Goal: Information Seeking & Learning: Learn about a topic

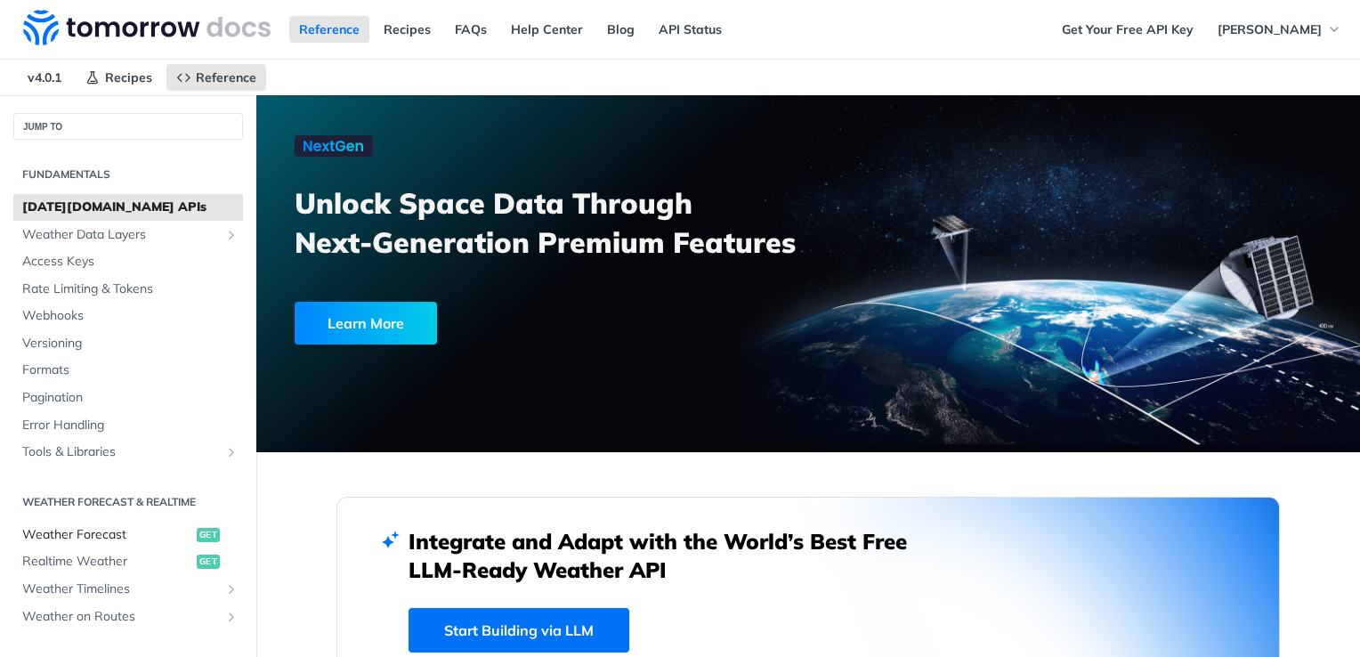
click at [197, 532] on span "get" at bounding box center [208, 535] width 23 height 14
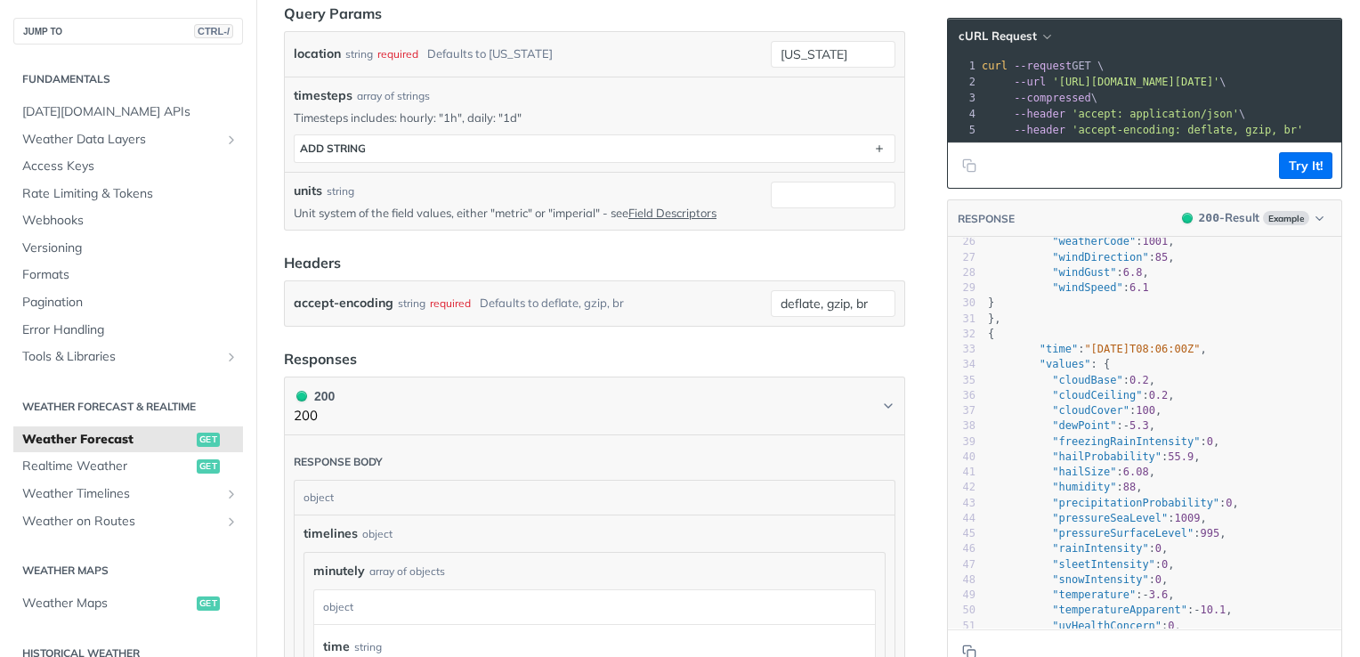
scroll to position [466, 0]
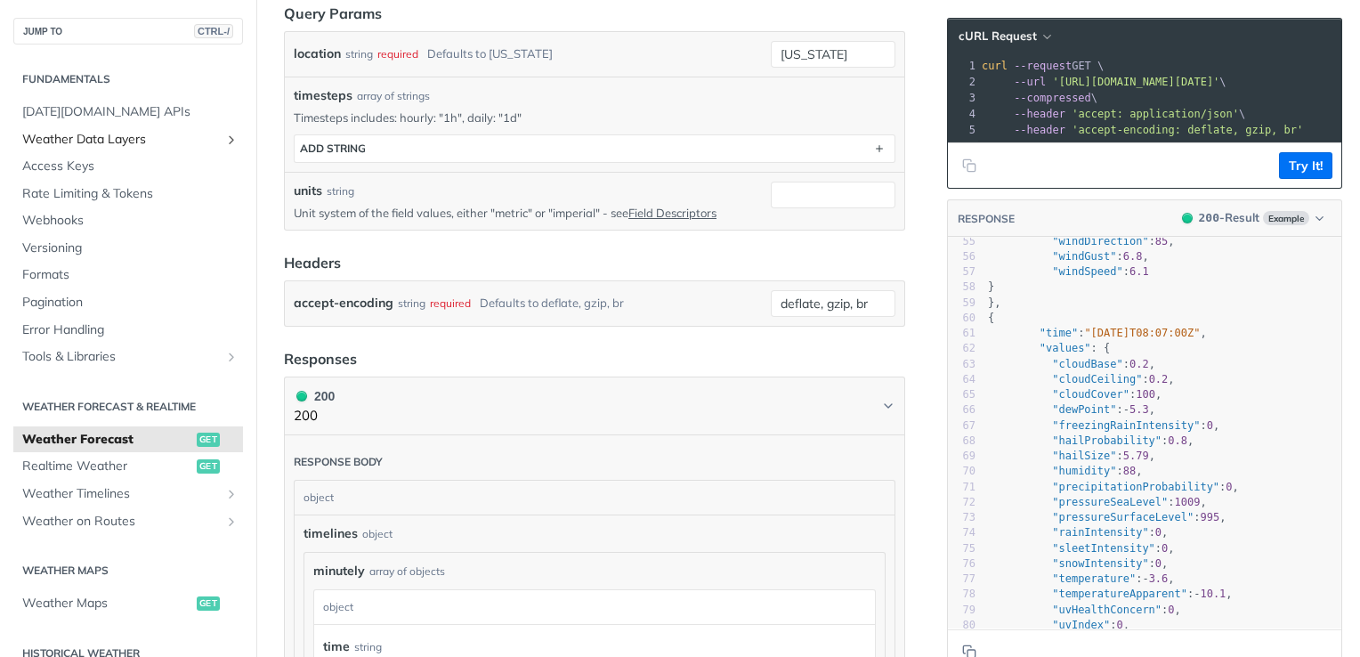
click at [96, 134] on span "Weather Data Layers" at bounding box center [121, 140] width 198 height 18
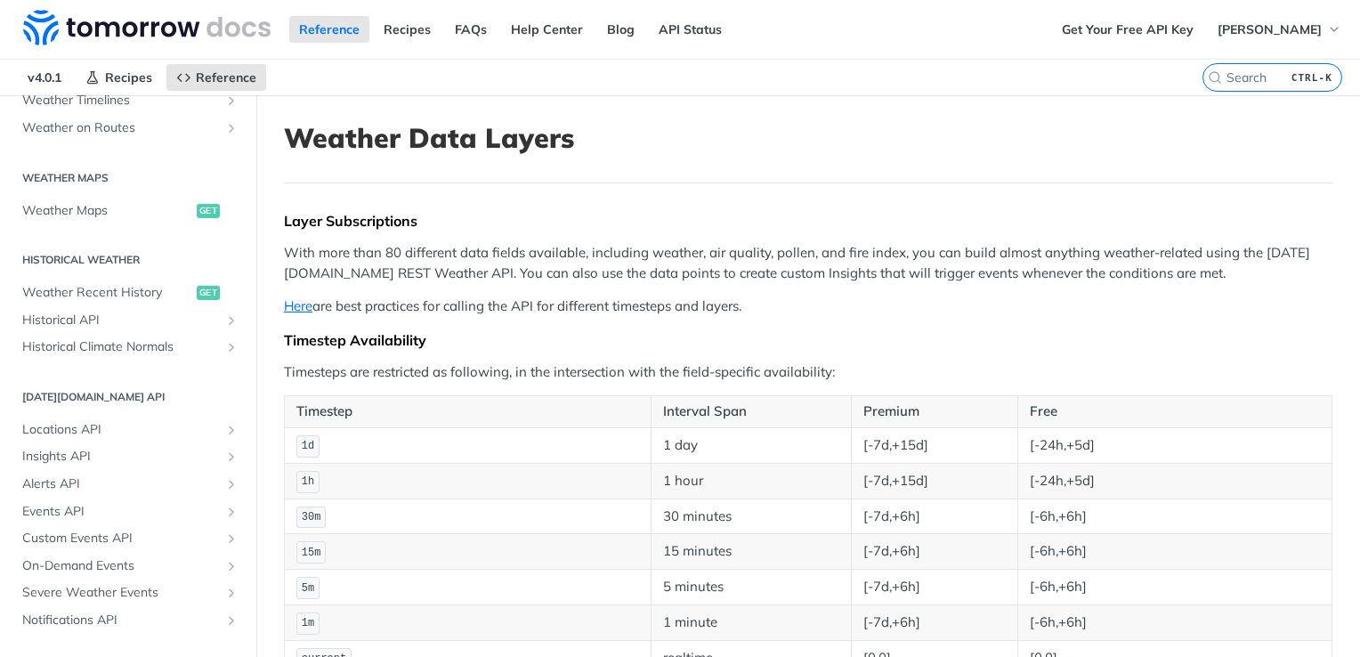
scroll to position [963, 0]
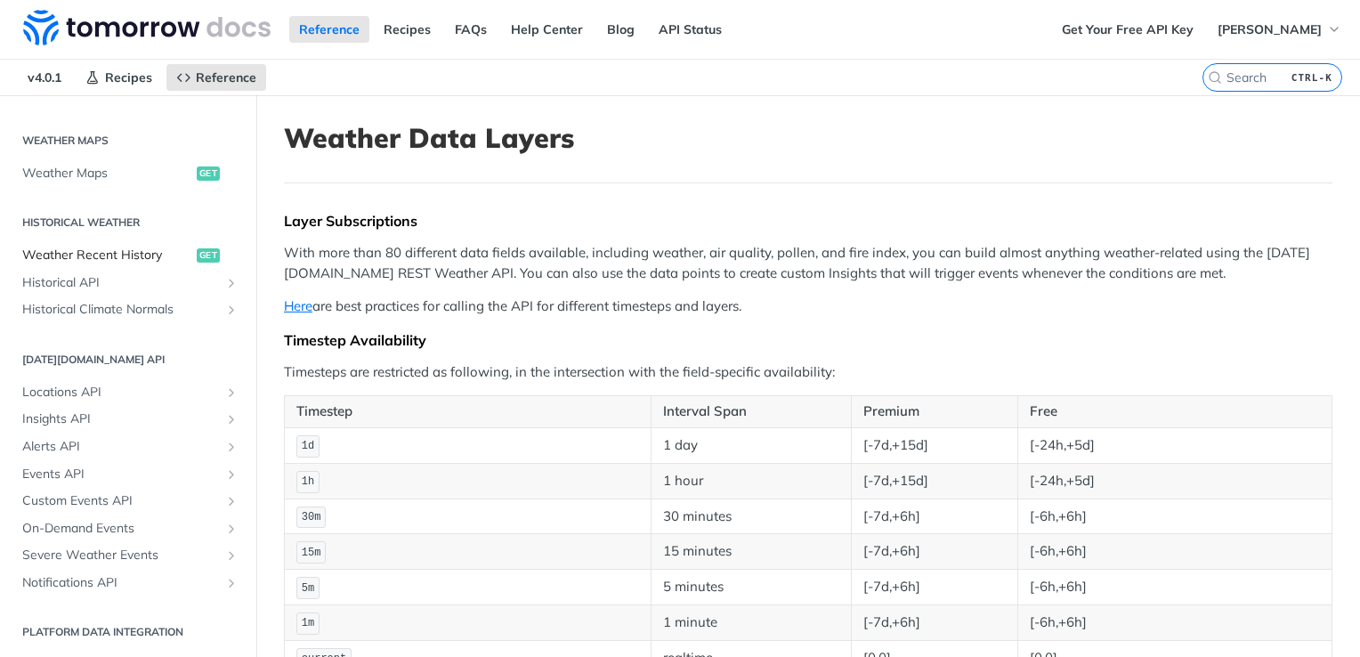
click at [152, 255] on span "Weather Recent History" at bounding box center [107, 256] width 170 height 18
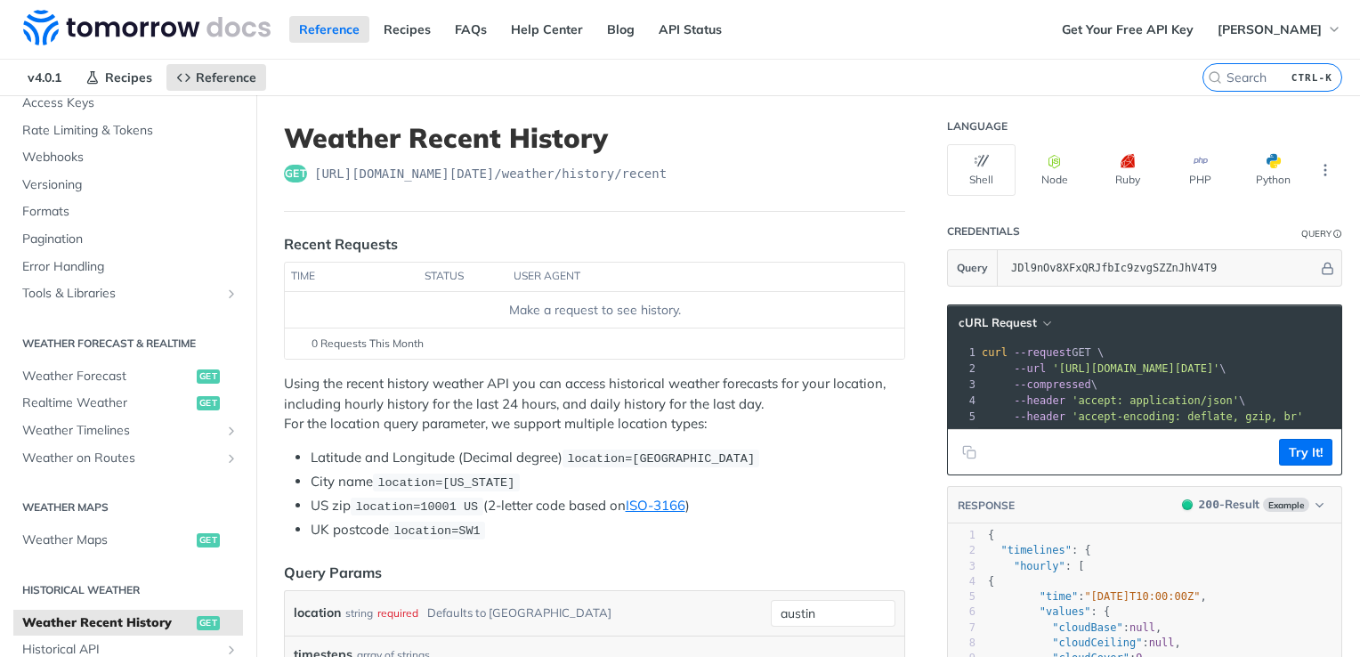
scroll to position [163, 0]
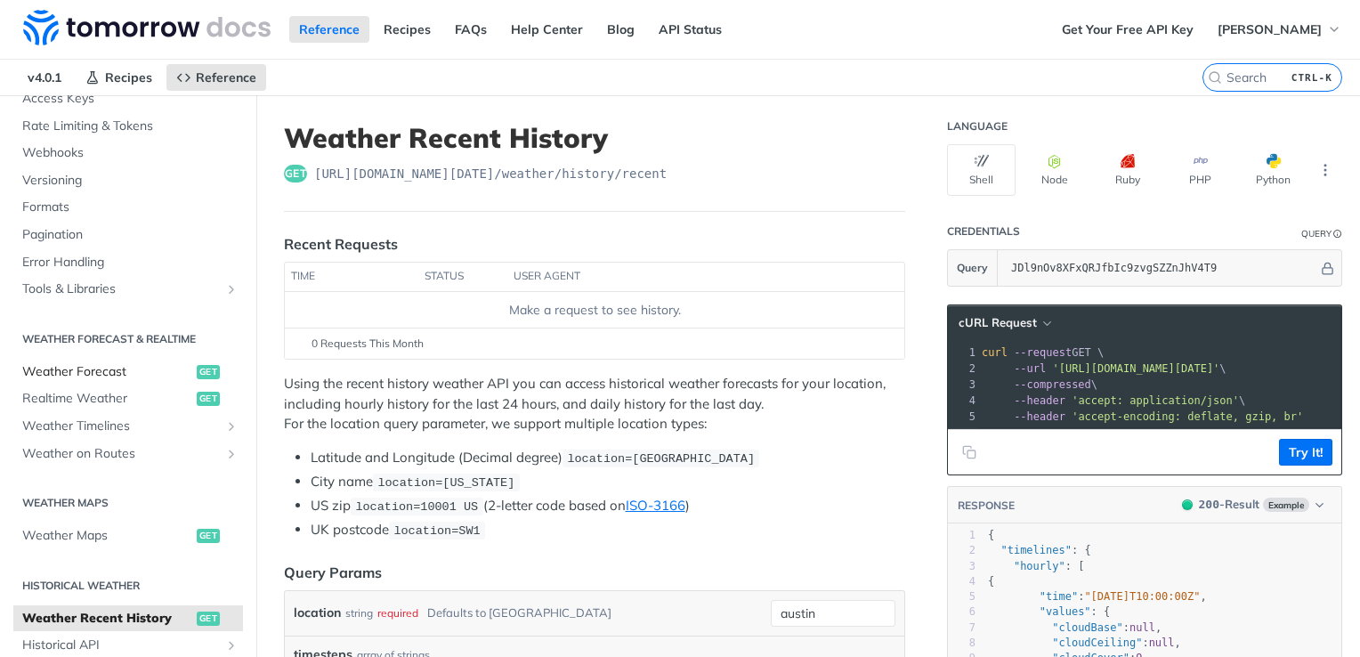
click at [153, 370] on span "Weather Forecast" at bounding box center [107, 372] width 170 height 18
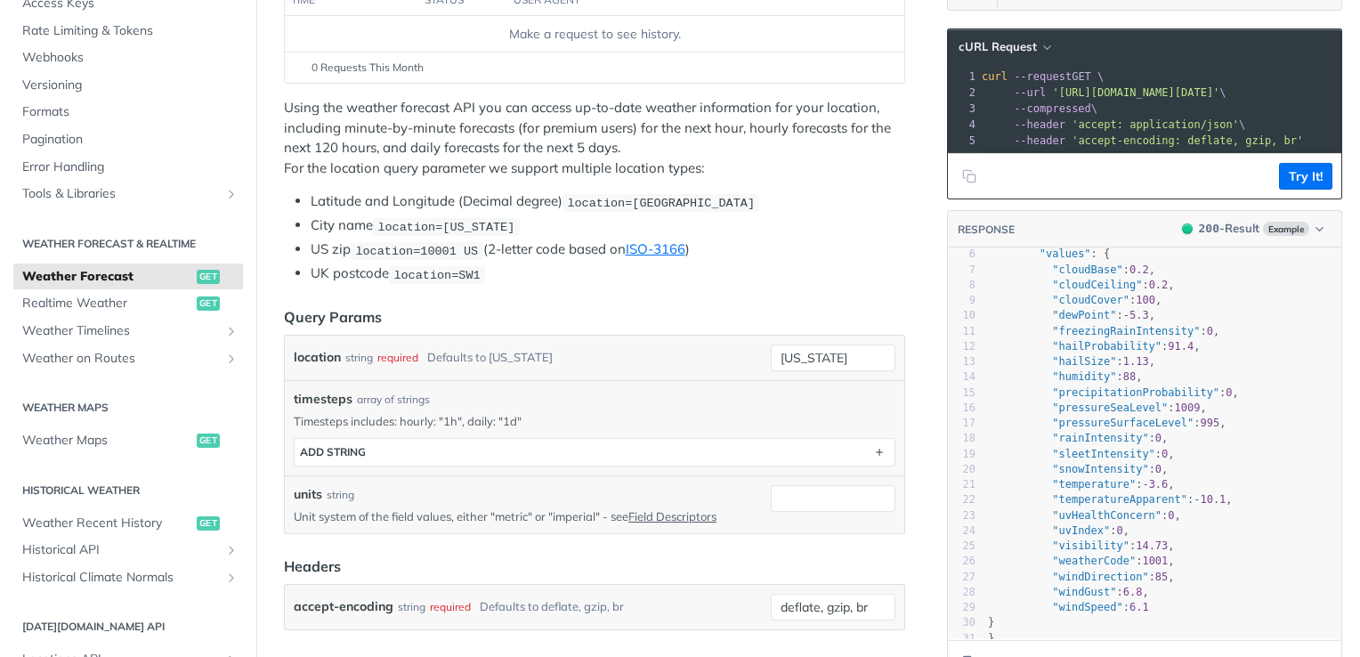
scroll to position [78, 0]
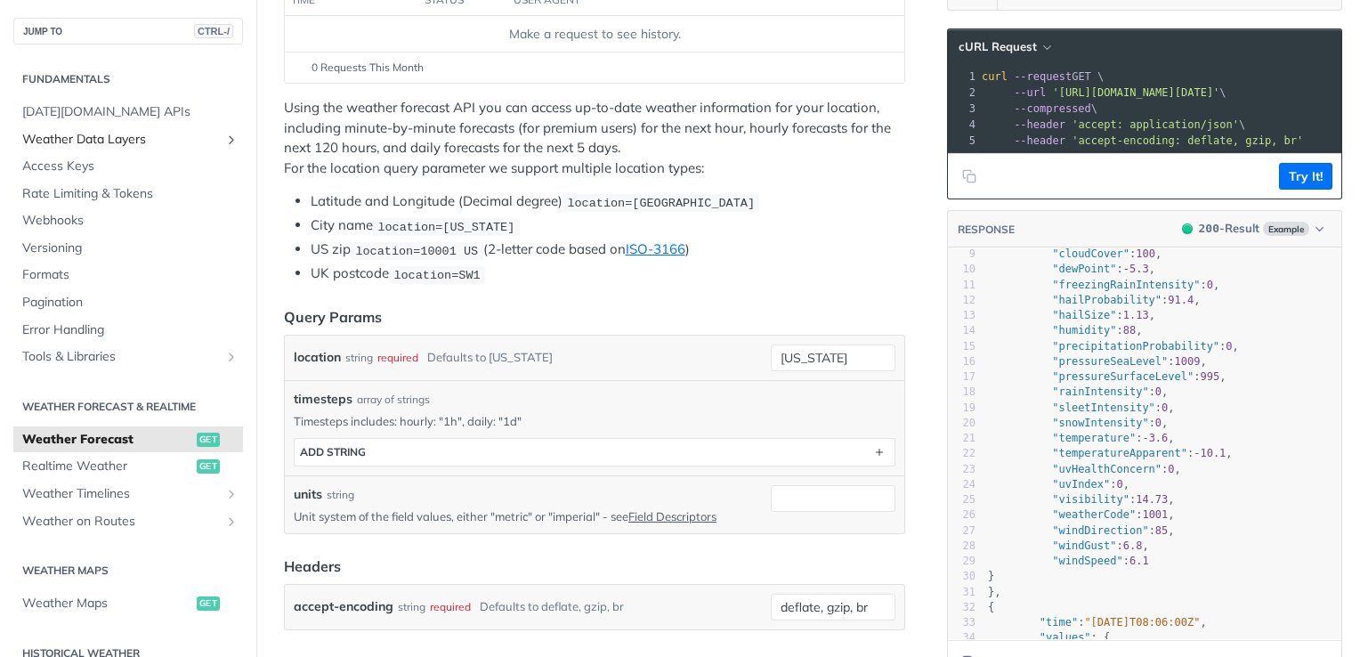
click at [134, 141] on span "Weather Data Layers" at bounding box center [121, 140] width 198 height 18
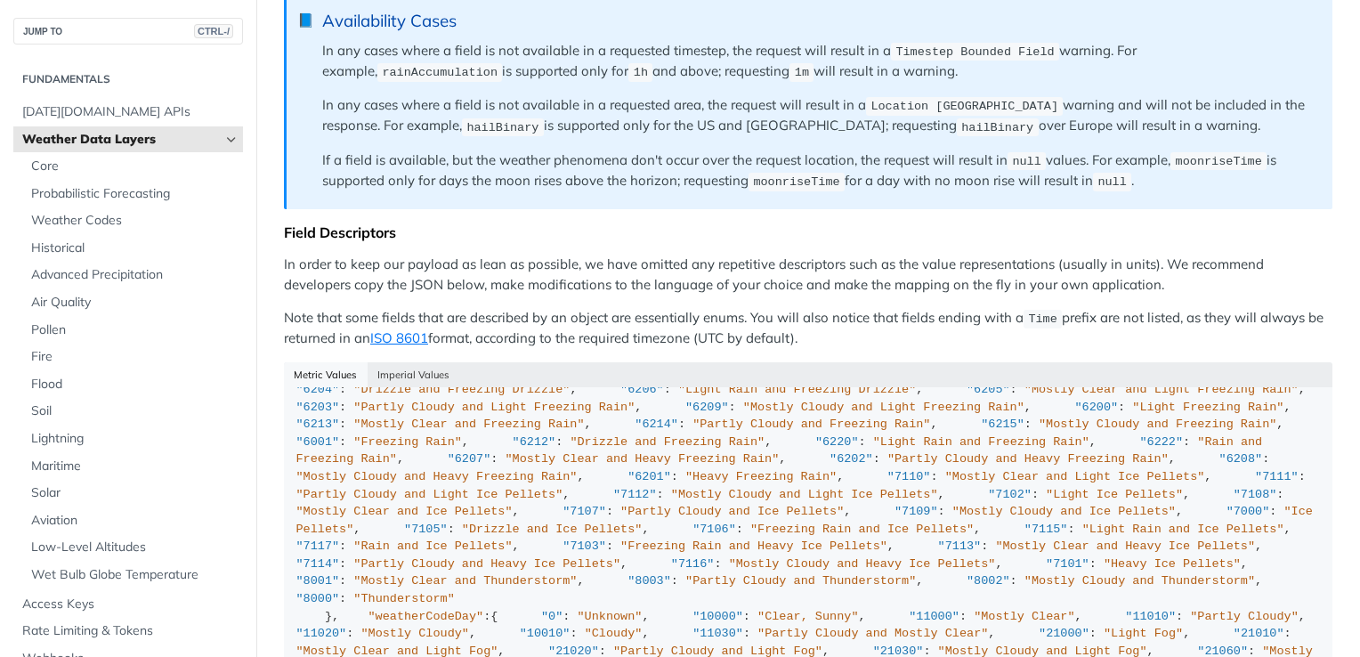
scroll to position [1412, 0]
